Goal: Task Accomplishment & Management: Manage account settings

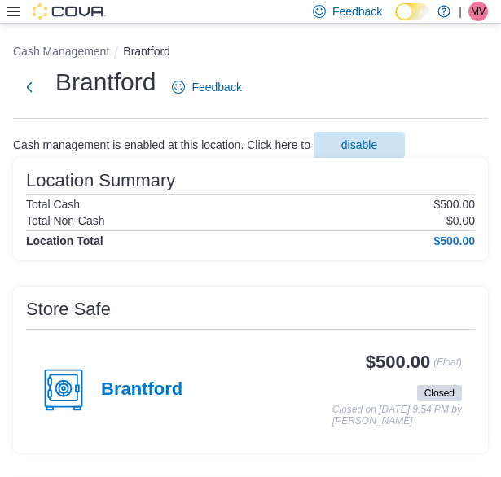
scroll to position [7, 0]
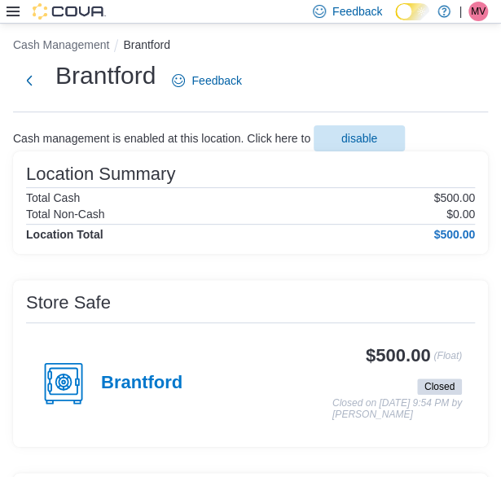
click at [479, 7] on span "MV" at bounding box center [478, 12] width 15 height 20
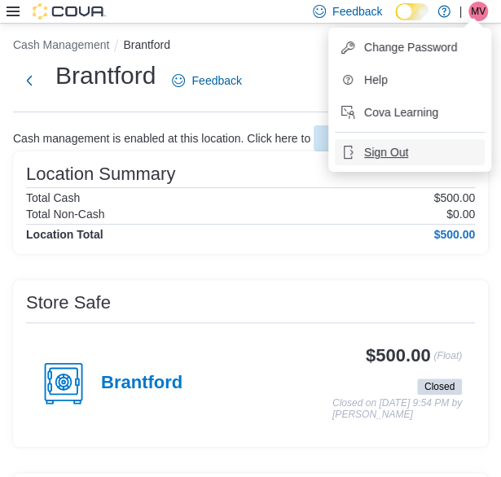
click at [384, 145] on span "Sign Out" at bounding box center [386, 152] width 44 height 16
